Goal: Task Accomplishment & Management: Complete application form

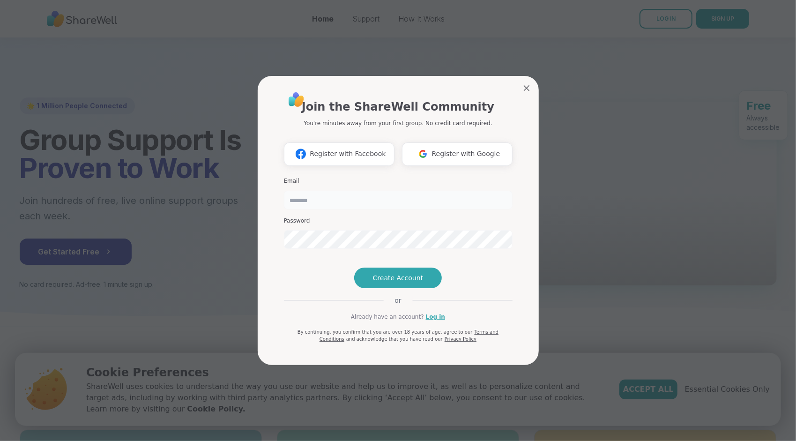
click at [331, 191] on input "email" at bounding box center [398, 200] width 229 height 19
type input "**********"
click at [249, 225] on div "**********" at bounding box center [398, 220] width 784 height 441
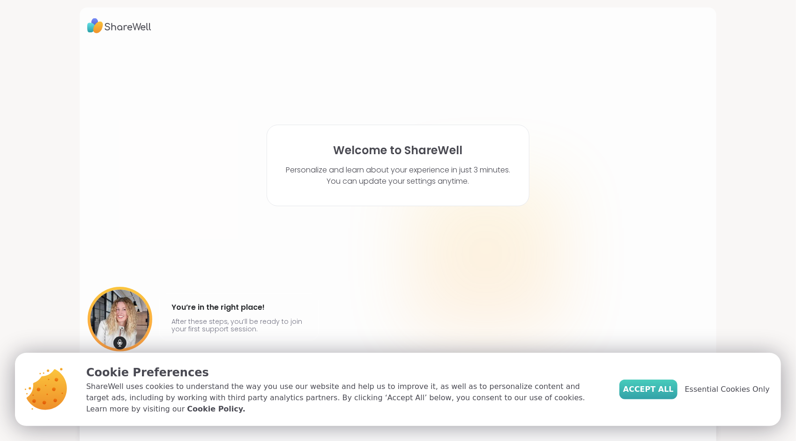
click at [662, 395] on span "Accept All" at bounding box center [648, 389] width 51 height 11
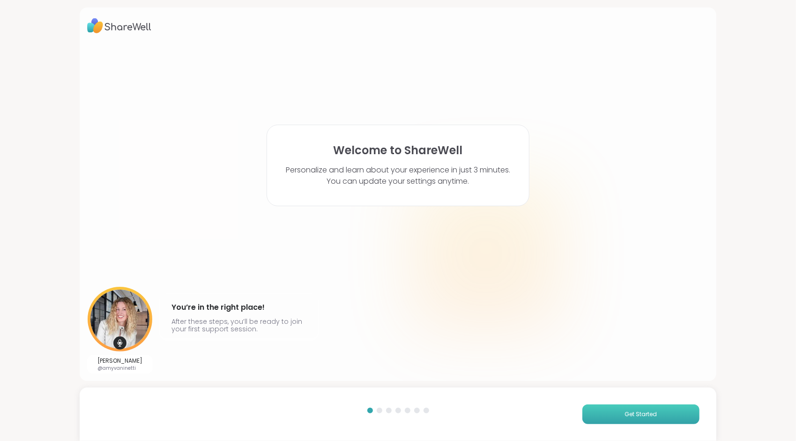
click at [639, 414] on span "Get Started" at bounding box center [641, 414] width 32 height 8
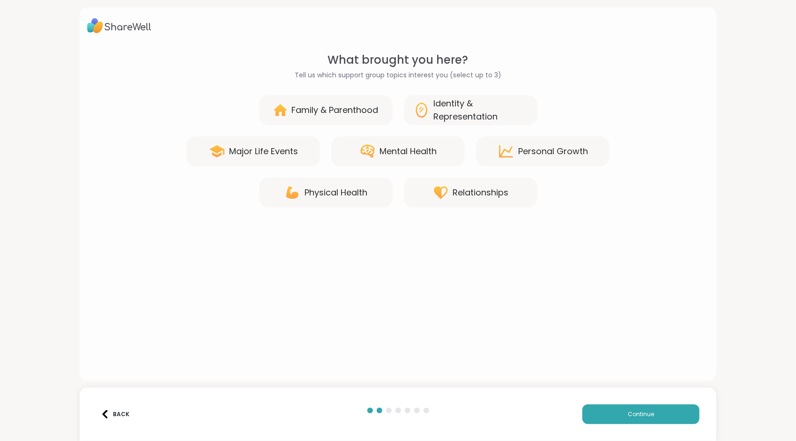
click at [322, 195] on div "Physical Health" at bounding box center [335, 192] width 63 height 13
click at [535, 149] on div "Personal Growth" at bounding box center [553, 151] width 70 height 13
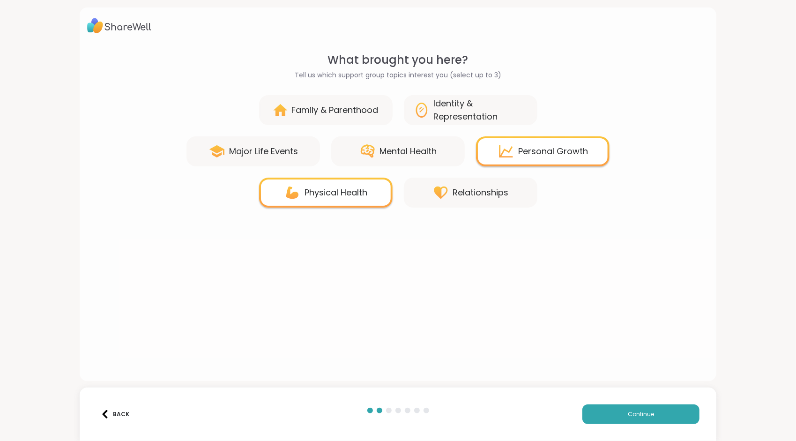
click at [263, 154] on div "Major Life Events" at bounding box center [263, 151] width 69 height 13
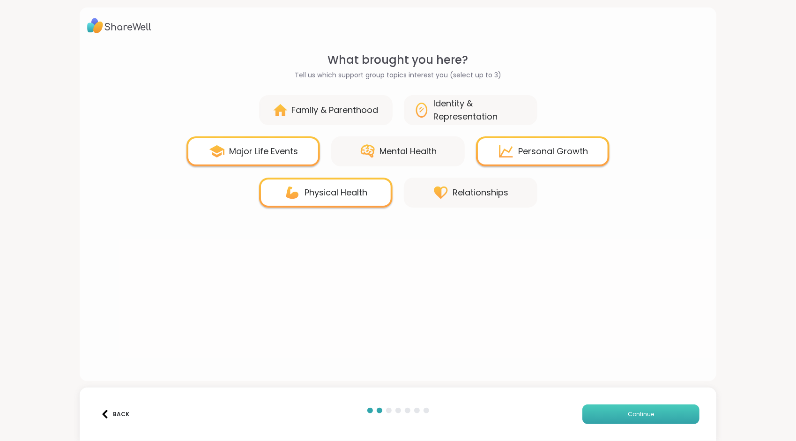
click at [626, 409] on button "Continue" at bounding box center [640, 414] width 117 height 20
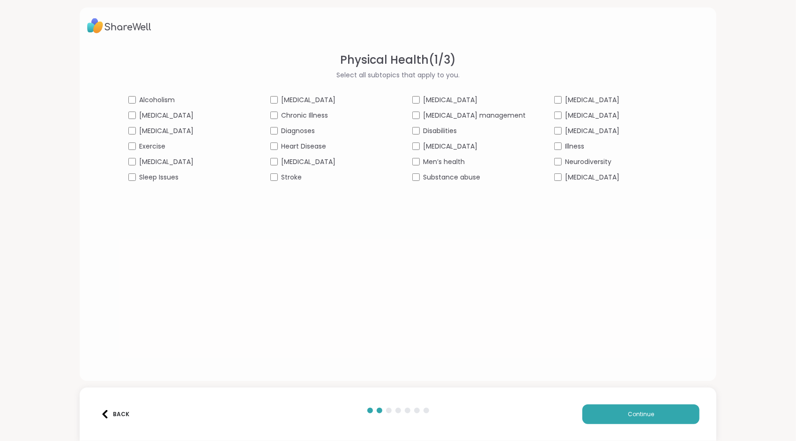
click at [297, 104] on span "[MEDICAL_DATA]" at bounding box center [308, 100] width 54 height 10
click at [309, 119] on span "Chronic Illness" at bounding box center [304, 116] width 47 height 10
click at [302, 180] on span "Stroke" at bounding box center [291, 177] width 21 height 10
click at [554, 112] on div "[MEDICAL_DATA]" at bounding box center [611, 116] width 114 height 10
click at [638, 412] on span "Continue" at bounding box center [641, 414] width 26 height 8
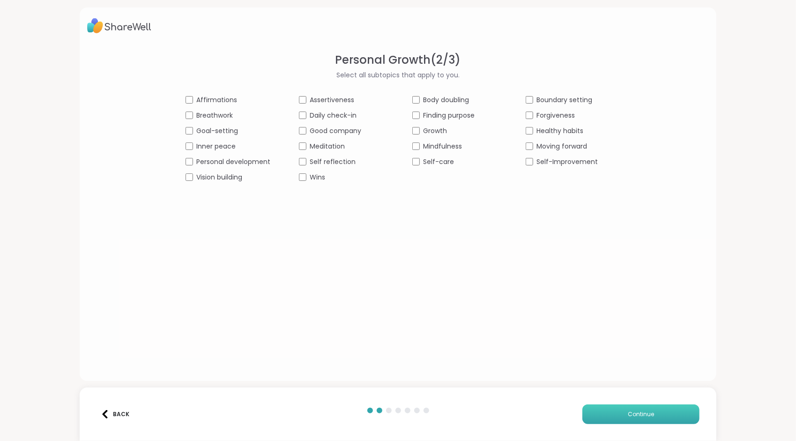
click at [634, 411] on span "Continue" at bounding box center [641, 414] width 26 height 8
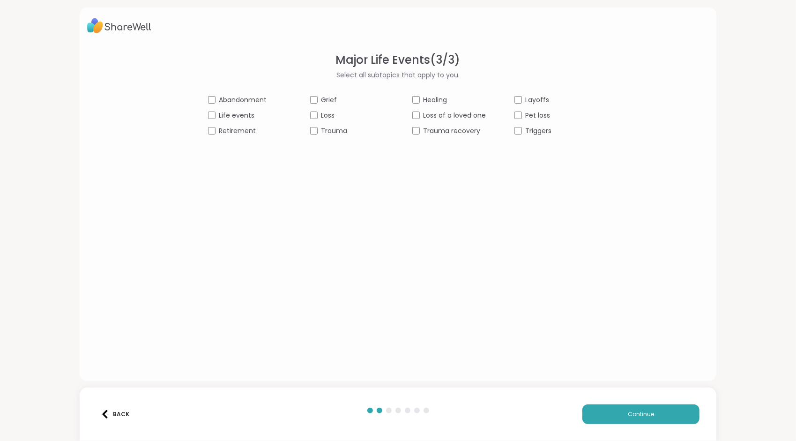
click at [245, 131] on span "Retirement" at bounding box center [237, 131] width 37 height 10
click at [323, 103] on span "Grief" at bounding box center [329, 100] width 16 height 10
click at [326, 112] on span "Loss" at bounding box center [328, 116] width 14 height 10
click at [429, 100] on span "Healing" at bounding box center [435, 100] width 24 height 10
click at [449, 132] on span "Trauma recovery" at bounding box center [451, 131] width 57 height 10
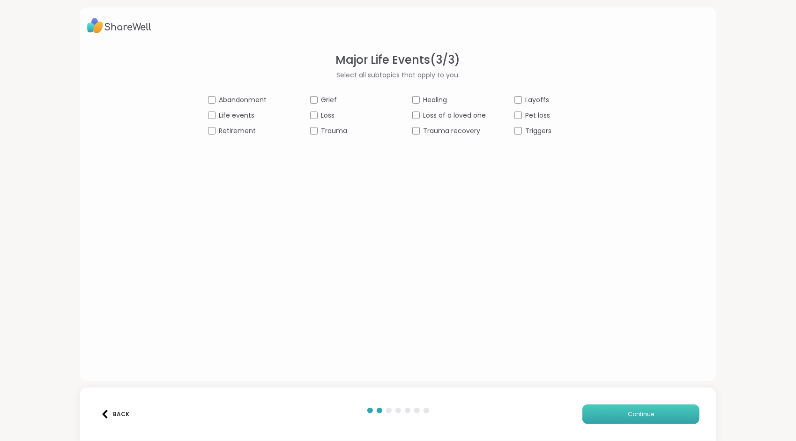
click at [652, 415] on button "Continue" at bounding box center [640, 414] width 117 height 20
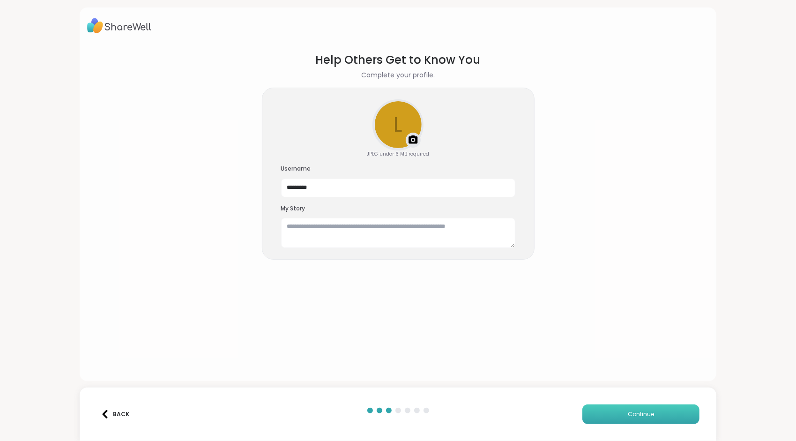
click at [652, 415] on button "Continue" at bounding box center [640, 414] width 117 height 20
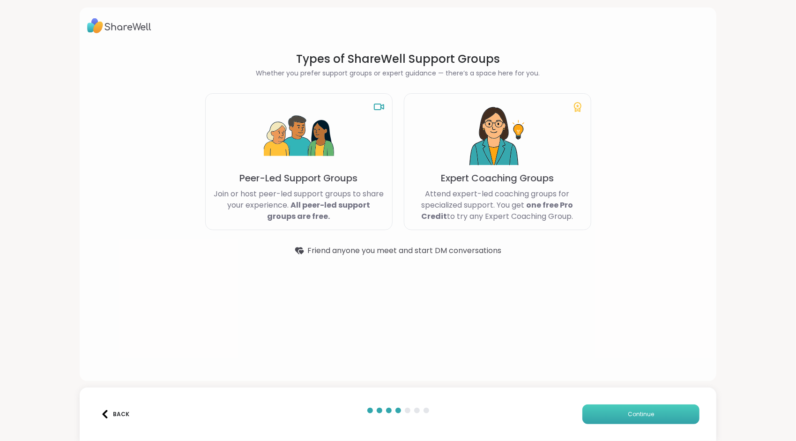
click at [645, 416] on span "Continue" at bounding box center [641, 414] width 26 height 8
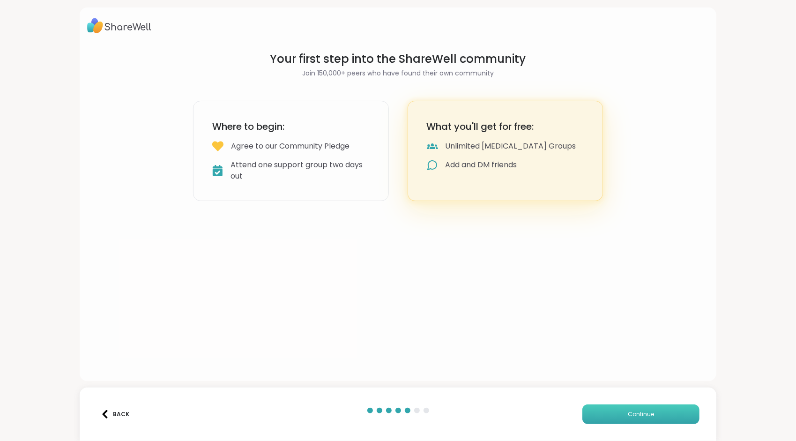
click at [645, 421] on button "Continue" at bounding box center [640, 414] width 117 height 20
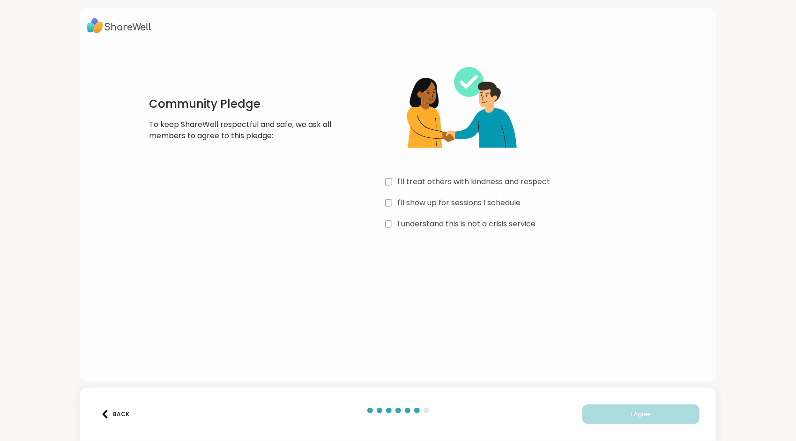
click at [379, 179] on div "Community Pledge To keep ShareWell respectful and safe, we ask all members to a…" at bounding box center [397, 142] width 535 height 180
click at [385, 173] on div "I'll treat others with kindness and respect I'll show up for sessions I schedul…" at bounding box center [525, 142] width 281 height 180
click at [668, 418] on button "I Agree" at bounding box center [640, 414] width 117 height 20
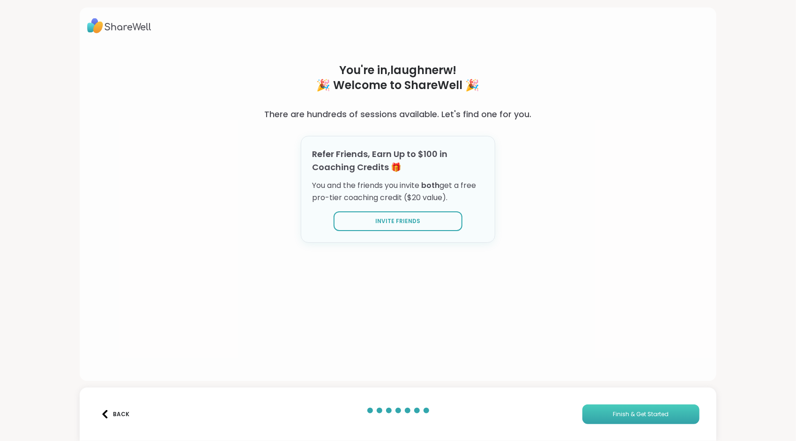
click at [662, 409] on button "Finish & Get Started" at bounding box center [640, 414] width 117 height 20
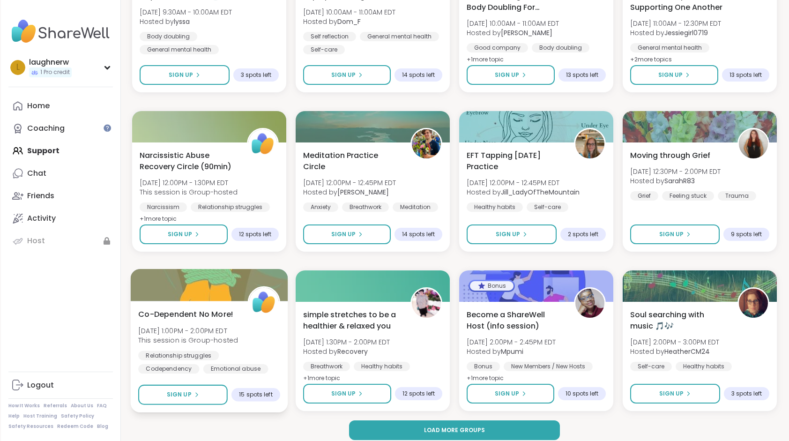
scroll to position [1193, 0]
